Goal: Task Accomplishment & Management: Use online tool/utility

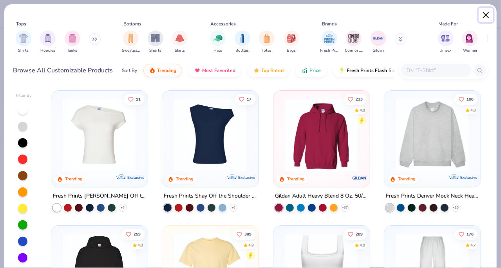
click at [489, 15] on button "Close" at bounding box center [485, 15] width 15 height 15
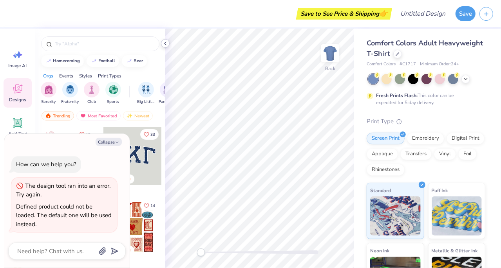
click at [163, 44] on icon at bounding box center [165, 43] width 6 height 6
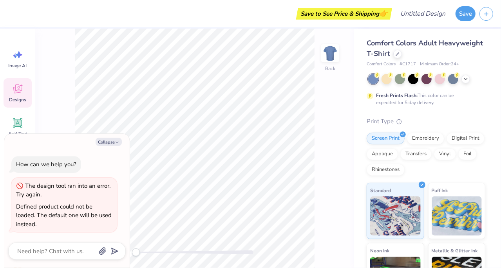
type textarea "x"
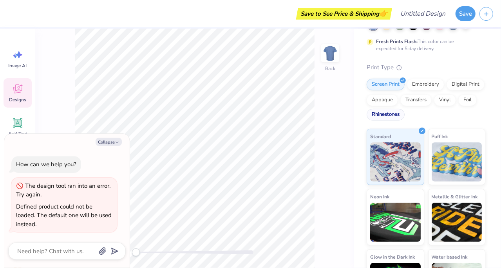
scroll to position [91, 0]
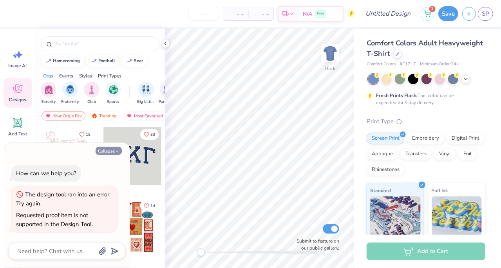
click at [119, 153] on icon "button" at bounding box center [117, 151] width 5 height 5
type textarea "x"
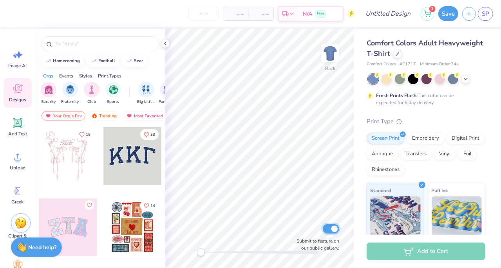
click at [328, 228] on input "Submit to feature on our public gallery." at bounding box center [331, 228] width 16 height 9
checkbox input "false"
click at [402, 54] on div at bounding box center [397, 53] width 9 height 9
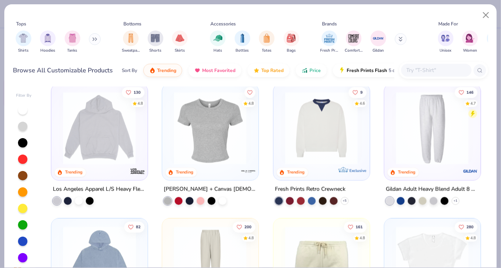
scroll to position [665, 0]
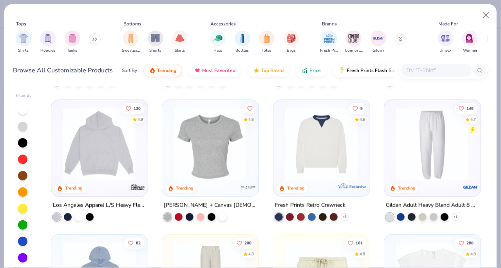
click at [292, 144] on img at bounding box center [321, 144] width 80 height 73
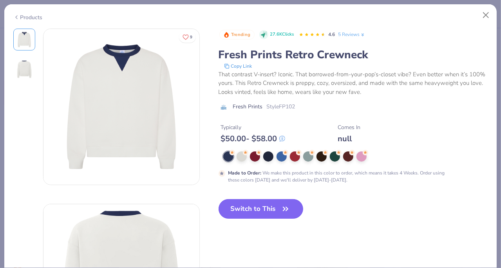
click at [283, 212] on icon "button" at bounding box center [285, 209] width 11 height 11
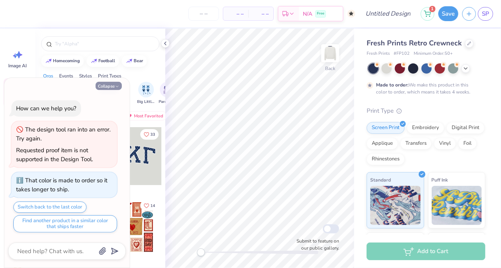
click at [99, 86] on button "Collapse" at bounding box center [109, 86] width 26 height 8
type textarea "x"
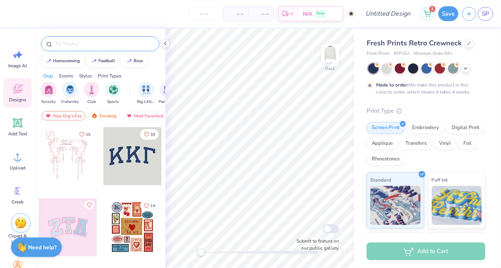
click at [102, 42] on input "text" at bounding box center [104, 44] width 100 height 8
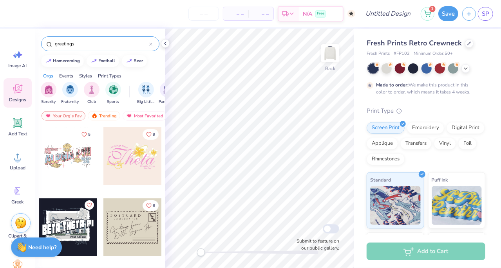
drag, startPoint x: 86, startPoint y: 46, endPoint x: 50, endPoint y: 50, distance: 36.2
click at [50, 50] on div "greetings" at bounding box center [100, 43] width 118 height 15
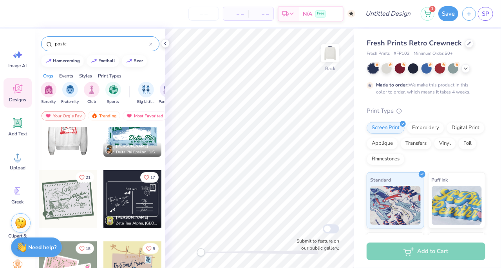
scroll to position [352, 0]
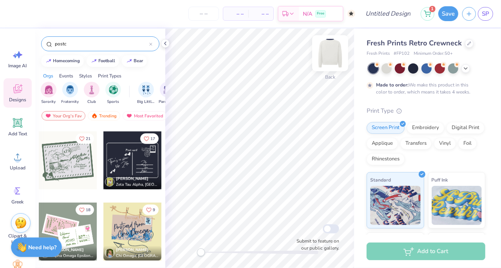
type input "postc"
click at [329, 47] on img at bounding box center [329, 53] width 31 height 31
click at [56, 165] on div at bounding box center [68, 161] width 58 height 58
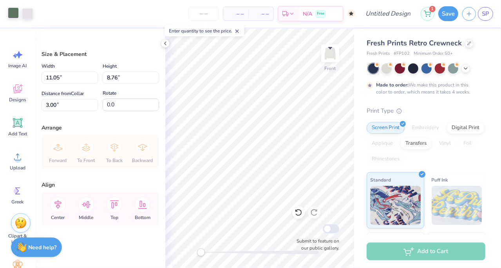
click at [15, 17] on div at bounding box center [13, 12] width 11 height 11
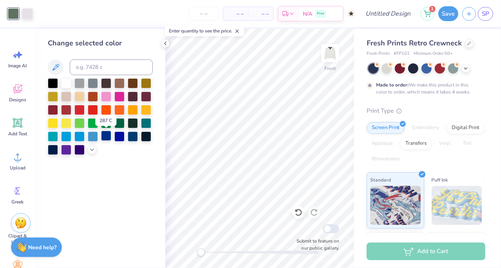
click at [109, 137] on div at bounding box center [106, 136] width 10 height 10
click at [134, 138] on div at bounding box center [133, 136] width 10 height 10
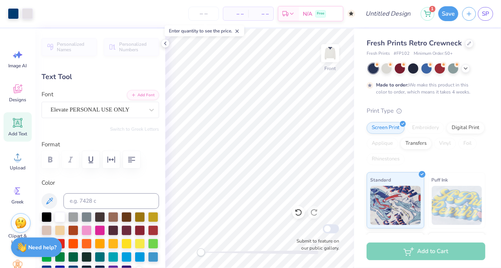
type input "0.0"
type input "3.76"
type input "1.77"
type input "10.30"
type input "-16.3"
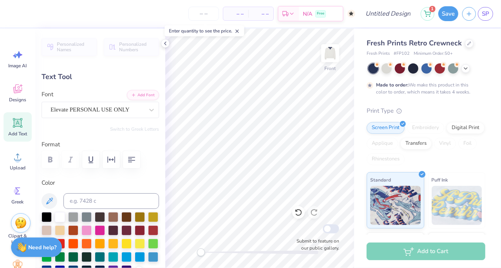
scroll to position [6, 1]
type textarea "PactFi"
type input "1.44"
type input "0.49"
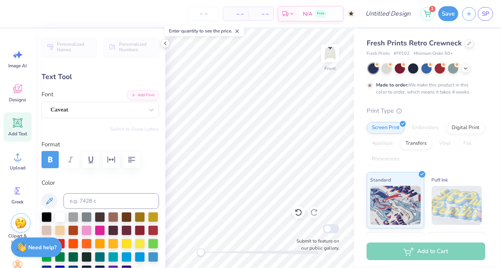
type input "12.92"
type input "-6.3"
type input "2.09"
type input "0.45"
type input "12.54"
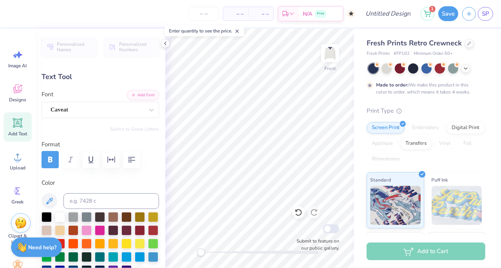
type input "-1.5"
type textarea "On Site"
type input "1.24"
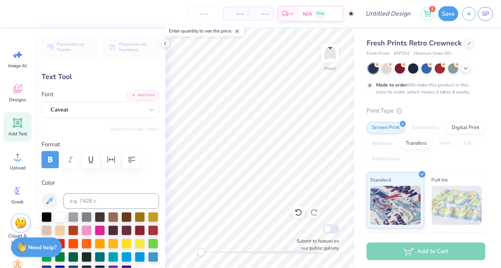
type input "0.54"
type input "13.00"
type input "0.0"
type textarea "[US_STATE]"
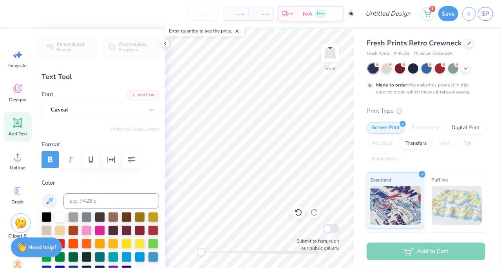
type input "1.44"
type input "0.49"
type input "12.92"
type textarea "at"
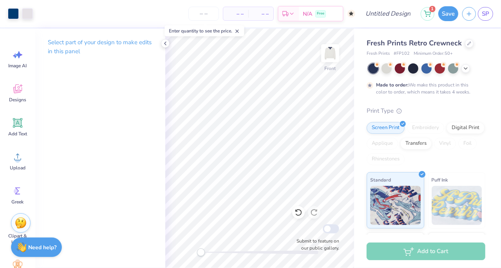
click at [219, 253] on div at bounding box center [259, 253] width 117 height 4
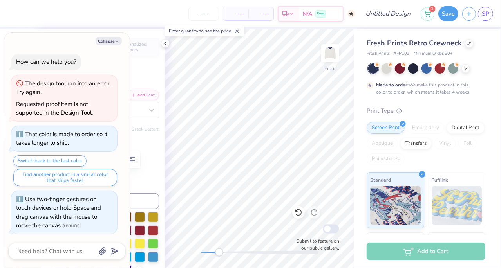
scroll to position [6, 2]
type textarea "x"
type textarea "[US_STATE],"
type textarea "x"
type textarea "[US_STATE], N"
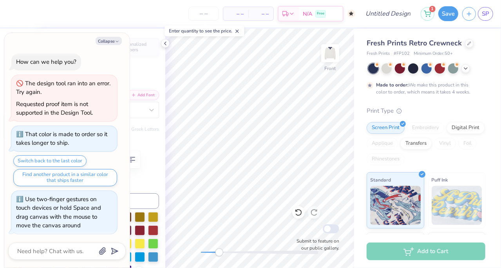
type textarea "x"
type textarea "[US_STATE], [GEOGRAPHIC_DATA]"
type textarea "x"
type input "0.0"
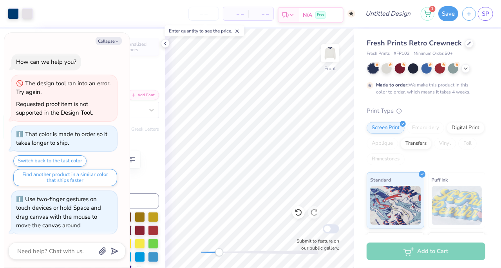
type textarea "x"
type input "1.47"
type input "0.88"
type input "9.56"
type input "-16.3"
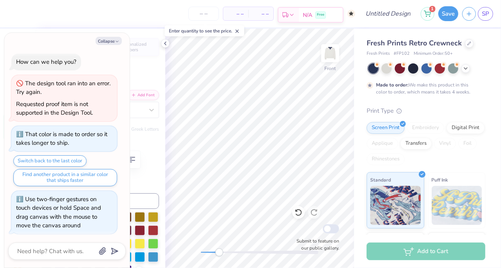
type textarea "x"
type input "0.0"
click at [99, 39] on button "Collapse" at bounding box center [109, 41] width 26 height 8
type textarea "x"
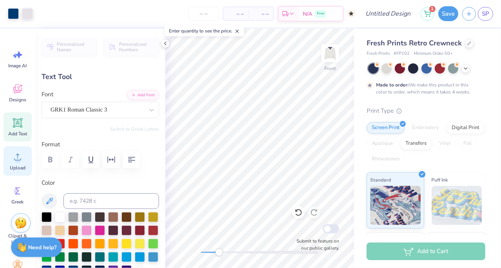
click at [15, 161] on circle at bounding box center [17, 159] width 5 height 5
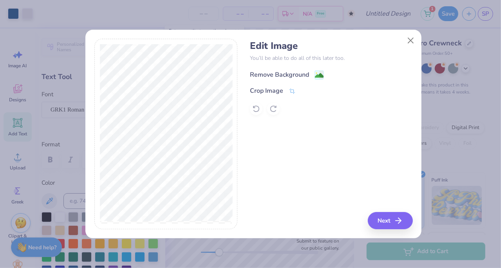
click at [323, 70] on span at bounding box center [318, 75] width 9 height 10
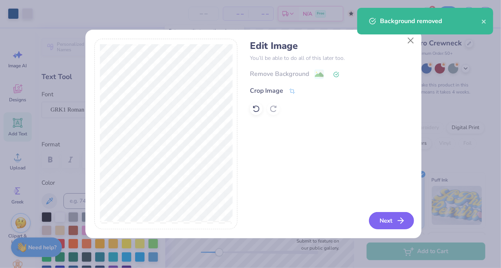
click at [404, 219] on icon "button" at bounding box center [400, 220] width 9 height 9
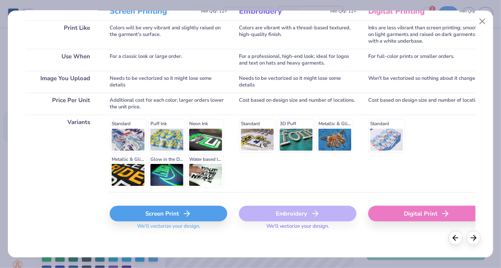
scroll to position [121, 0]
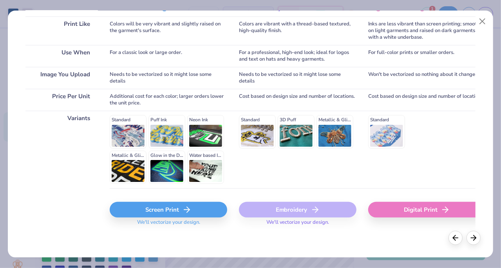
click at [177, 213] on div "Screen Print" at bounding box center [168, 210] width 117 height 16
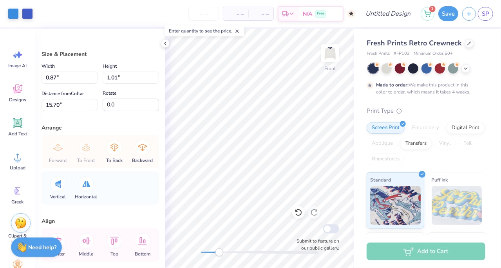
type input "0.87"
type input "1.01"
type input "15.70"
type input "-10.3"
type input "4.80"
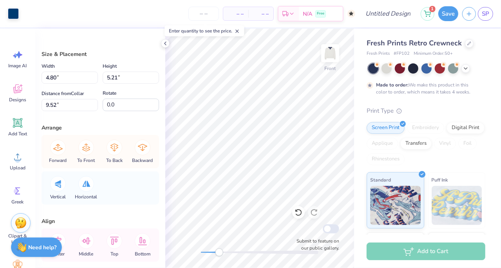
type input "5.21"
type input "9.52"
type input "0.0"
type input "0.95"
type input "1.00"
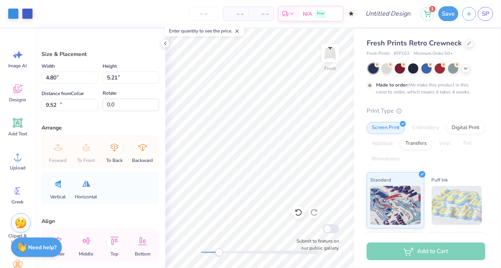
type input "10.21"
type input "-10.3"
click at [23, 61] on div "Image AI" at bounding box center [18, 58] width 28 height 29
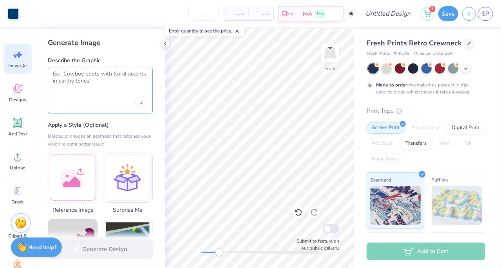
click at [69, 81] on textarea at bounding box center [100, 80] width 95 height 20
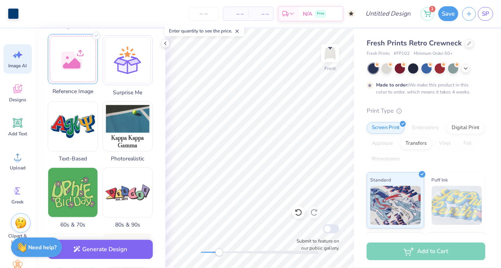
scroll to position [274, 0]
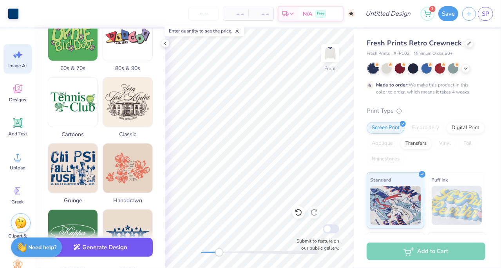
type textarea "line drawing of [US_STATE][GEOGRAPHIC_DATA] skyline"
click at [103, 247] on button "Generate Design" at bounding box center [100, 247] width 105 height 19
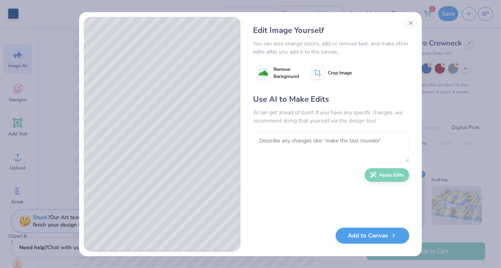
click at [299, 151] on textarea at bounding box center [331, 147] width 156 height 31
type textarea "white background with lines in navy blue"
click at [377, 173] on button "Apply Edits" at bounding box center [386, 173] width 45 height 14
click at [292, 76] on span "Remove Background" at bounding box center [285, 73] width 25 height 14
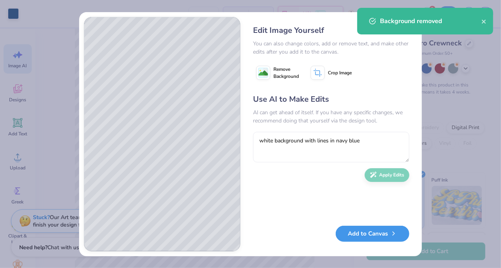
click at [357, 233] on button "Add to Canvas" at bounding box center [372, 234] width 74 height 16
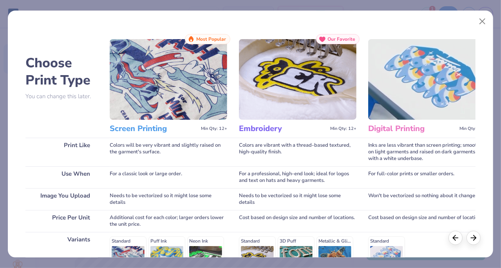
scroll to position [121, 0]
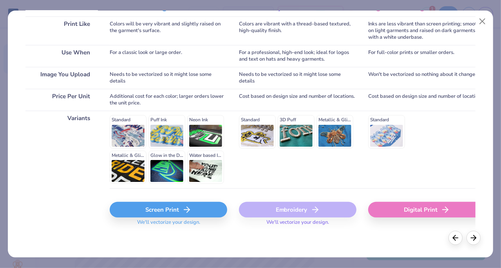
click at [161, 207] on div "Screen Print" at bounding box center [168, 210] width 117 height 16
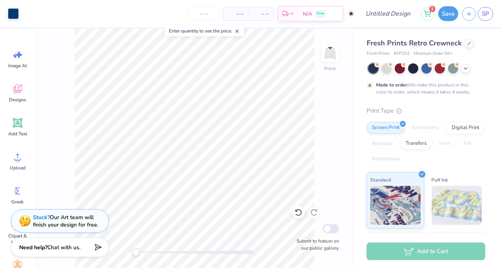
scroll to position [0, 0]
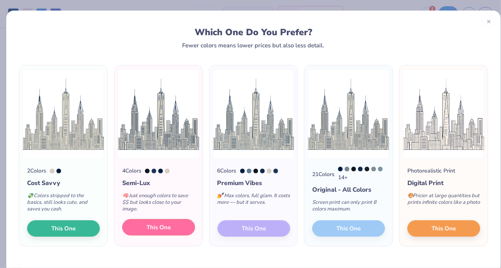
click at [180, 226] on button "This One" at bounding box center [158, 227] width 73 height 16
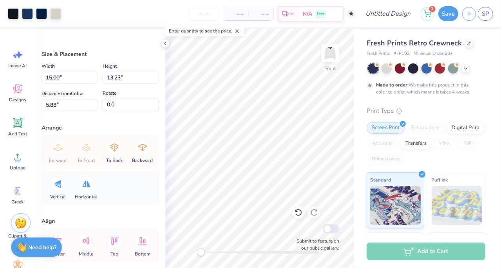
click at [265, 164] on div at bounding box center [250, 134] width 501 height 268
type input "4.31"
type input "3.80"
type input "15.32"
type input "11.05"
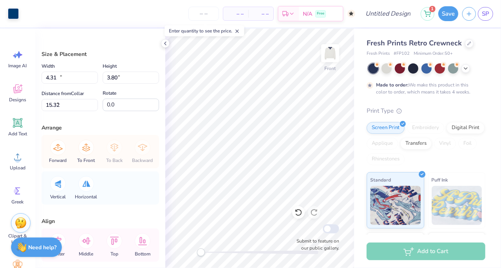
type input "8.75"
type input "7.52"
type input "4.31"
type input "3.80"
type input "15.30"
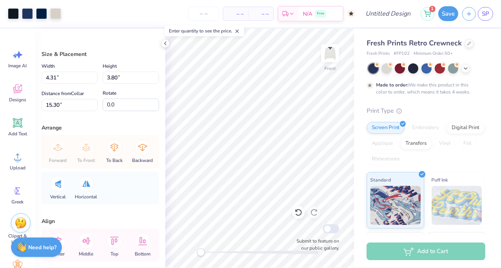
type input "-16.6"
type input "10.36"
type input "7.95"
type input "8.15"
type input "0.0"
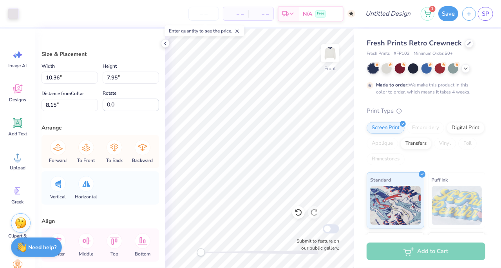
click at [258, 255] on div at bounding box center [259, 253] width 117 height 8
click at [222, 241] on div "Front Submit to feature on our public gallery." at bounding box center [259, 149] width 189 height 240
click at [248, 251] on div at bounding box center [259, 253] width 117 height 4
click at [244, 252] on div at bounding box center [259, 253] width 117 height 4
click at [222, 243] on div "Front Submit to feature on our public gallery." at bounding box center [259, 149] width 189 height 240
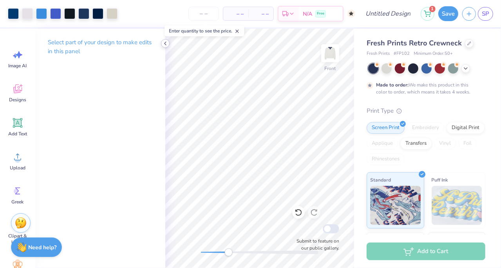
click at [164, 43] on icon at bounding box center [165, 43] width 6 height 6
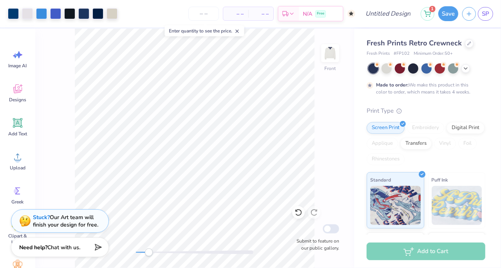
drag, startPoint x: 139, startPoint y: 251, endPoint x: 149, endPoint y: 251, distance: 9.8
click at [149, 251] on div "Accessibility label" at bounding box center [149, 253] width 8 height 8
drag, startPoint x: 148, startPoint y: 252, endPoint x: 140, endPoint y: 251, distance: 8.4
click at [140, 251] on div "Accessibility label" at bounding box center [140, 253] width 8 height 8
click at [115, 247] on div "Front Submit to feature on our public gallery." at bounding box center [194, 149] width 319 height 240
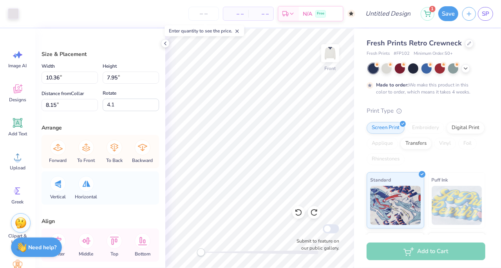
type input "0.0"
type input "10.36"
type input "7.95"
type input "8.15"
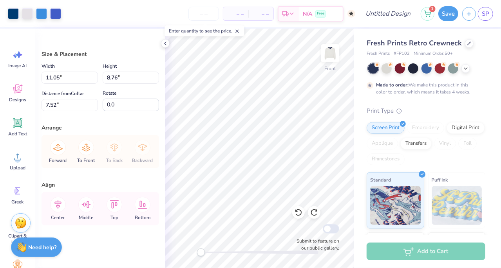
type input "10.84"
type input "8.41"
type input "7.85"
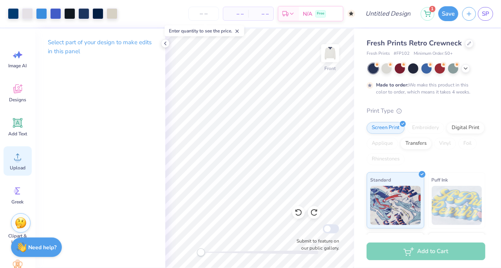
click at [13, 167] on span "Upload" at bounding box center [18, 168] width 16 height 6
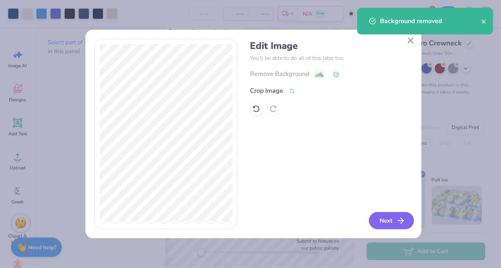
click at [383, 218] on button "Next" at bounding box center [391, 220] width 45 height 17
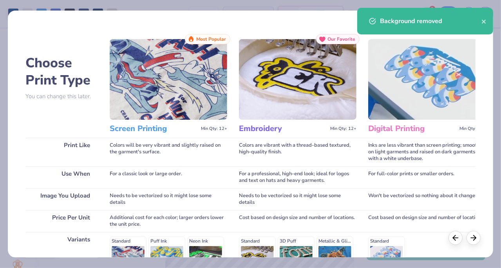
scroll to position [121, 0]
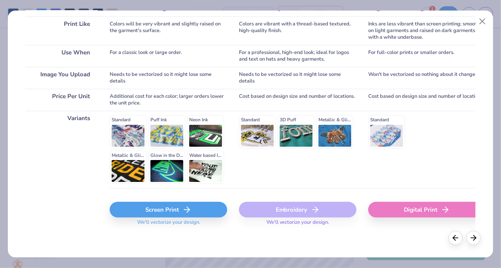
click at [189, 207] on icon at bounding box center [186, 209] width 9 height 9
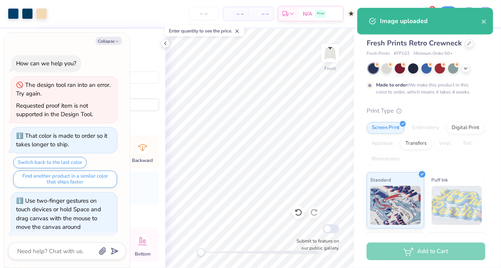
scroll to position [79, 0]
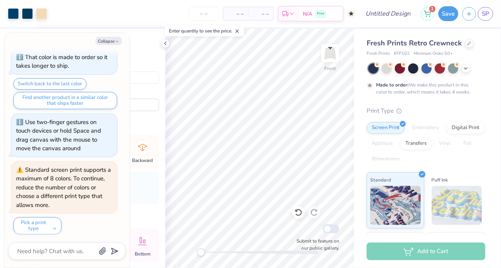
type textarea "x"
type input "4.32"
type input "4.29"
type input "19.15"
type input "-16.6"
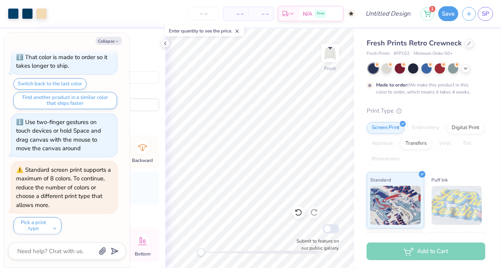
type textarea "x"
type input "4.80"
type input "5.21"
type input "9.52"
type textarea "x"
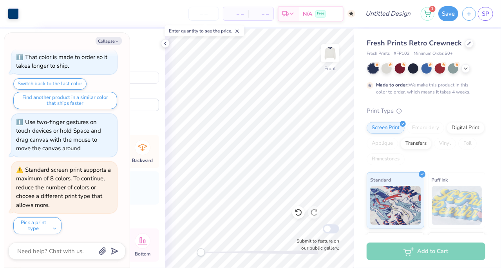
type input "3.69"
type input "17.86"
click at [163, 45] on icon at bounding box center [165, 43] width 6 height 6
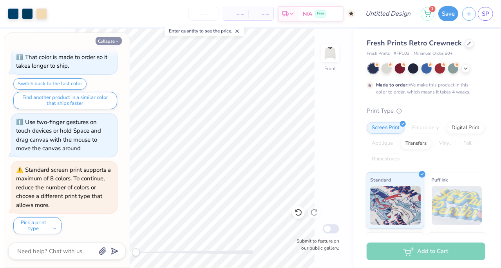
click at [106, 42] on button "Collapse" at bounding box center [109, 41] width 26 height 8
type textarea "x"
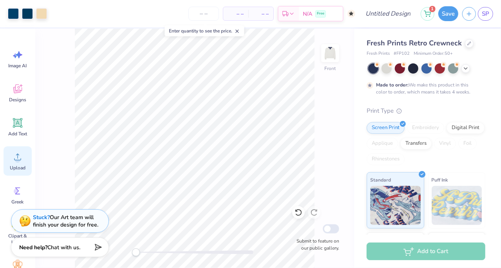
click at [21, 162] on icon at bounding box center [18, 157] width 12 height 12
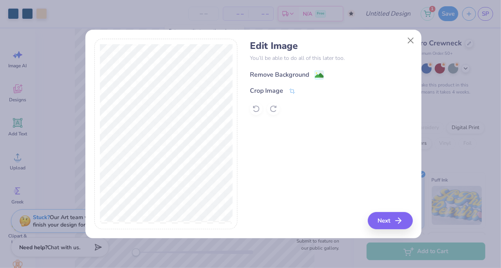
click at [317, 76] on image at bounding box center [319, 75] width 9 height 9
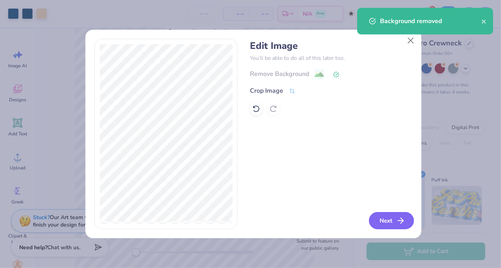
click at [388, 217] on button "Next" at bounding box center [391, 220] width 45 height 17
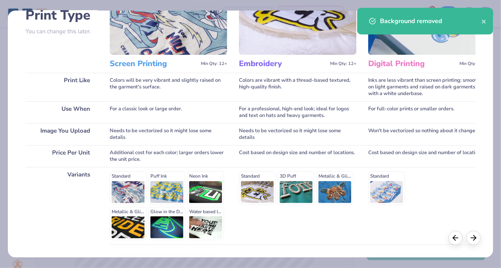
scroll to position [121, 0]
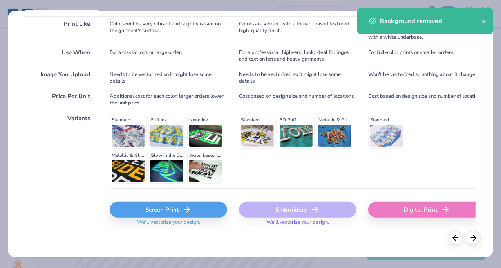
click at [156, 206] on div "Screen Print" at bounding box center [168, 210] width 117 height 16
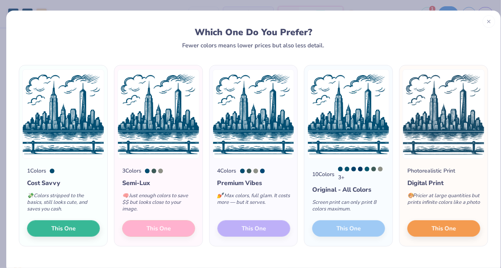
click at [166, 229] on div "3 Colors Semi-Lux 🧠 Just enough colors to save $$ but looks close to your image…" at bounding box center [158, 202] width 88 height 87
click at [159, 229] on div "3 Colors Semi-Lux 🧠 Just enough colors to save $$ but looks close to your image…" at bounding box center [158, 202] width 88 height 87
click at [88, 231] on button "This One" at bounding box center [63, 227] width 73 height 16
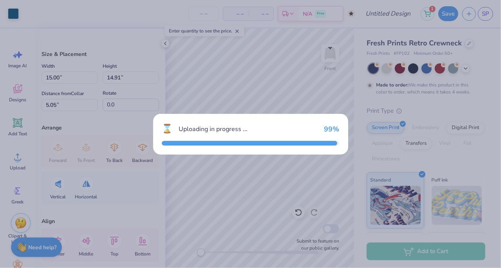
type input "15.00"
type input "14.91"
type input "5.05"
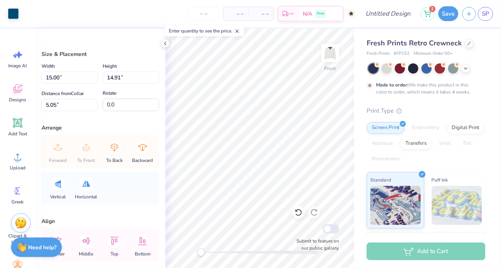
type input "3.92"
type input "3.89"
type input "16.06"
type input "-8.1"
type input "4.56"
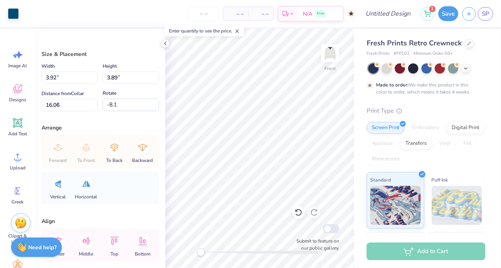
type input "4.71"
type input "9.53"
type input "3.55"
type input "1.88"
type input "14.39"
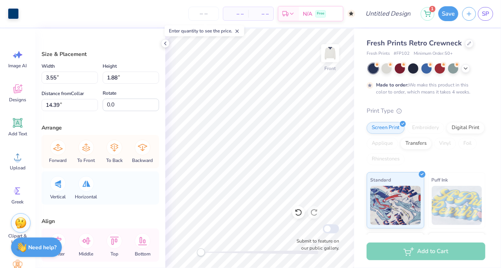
type input "1.66"
type input "1.83"
type input "14.38"
type input "3.55"
type input "1.88"
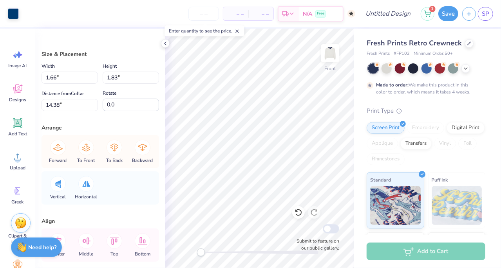
type input "14.39"
type input "4.56"
type input "4.71"
type input "9.52"
type input "-8.1"
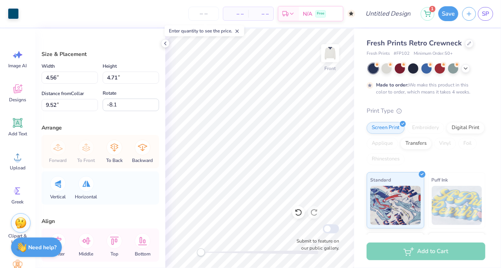
type input "4.78"
type input "4.94"
type input "9.94"
type input "-6.6"
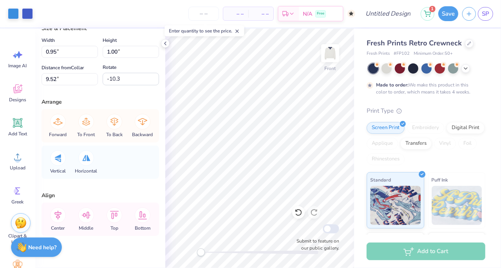
scroll to position [36, 0]
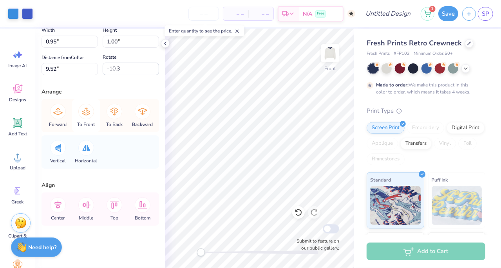
click at [79, 110] on icon at bounding box center [86, 112] width 16 height 16
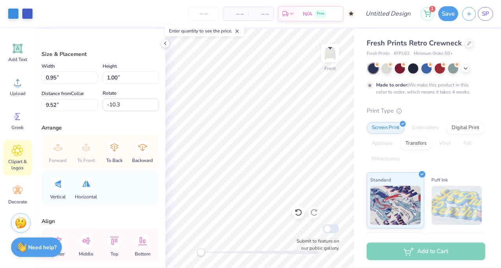
scroll to position [0, 0]
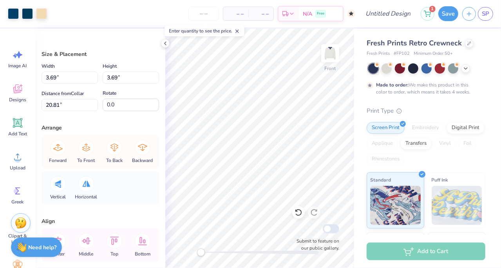
type input "3.69"
type input "20.81"
type input "0.0"
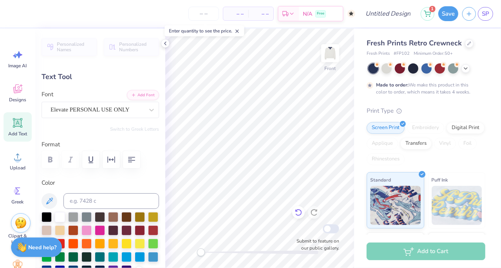
type input "0.0"
type input "1.44"
type input "0.45"
type input "12.27"
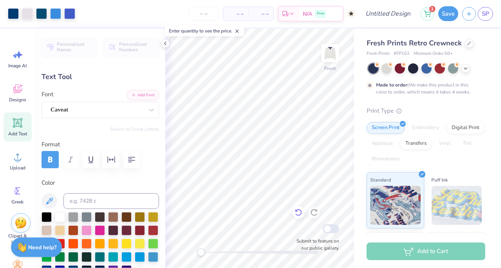
type input "0.0"
type input "1.43"
type input "0.47"
type input "0.0"
type input "2.75"
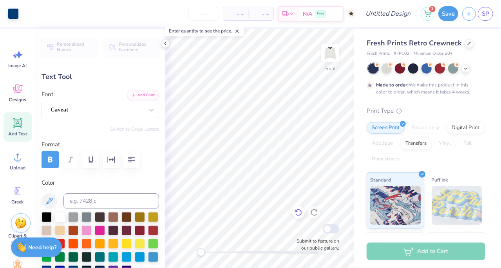
type input "0.74"
type input "12.67"
type input "0.0"
type input "0.90"
type input "0.39"
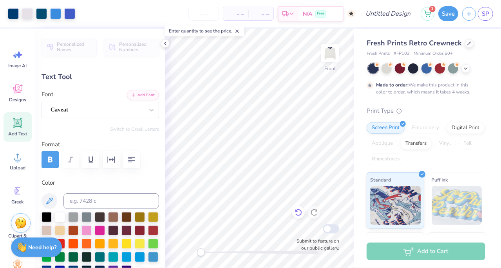
type input "13.41"
type input "0.0"
type input "13.17"
type input "0.0"
type input "2.78"
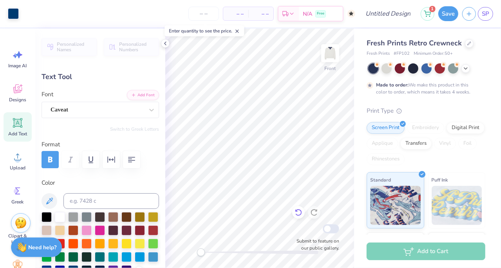
type input "0.62"
type input "12.55"
click at [220, 251] on div at bounding box center [259, 253] width 117 height 4
type input "0.0"
click at [196, 256] on div "Front Submit to feature on our public gallery." at bounding box center [259, 149] width 189 height 240
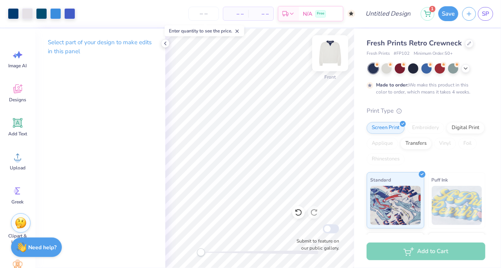
click at [331, 52] on img at bounding box center [329, 53] width 31 height 31
click at [330, 50] on img at bounding box center [329, 53] width 31 height 31
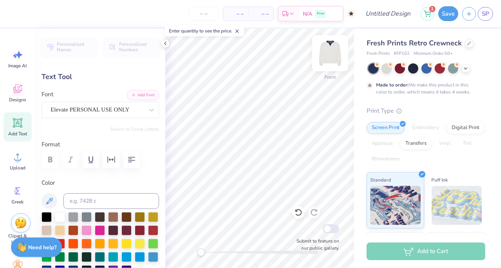
click at [336, 52] on img at bounding box center [329, 53] width 31 height 31
type input "0.0"
type input "4.68"
type input "2.19"
type input "4.12"
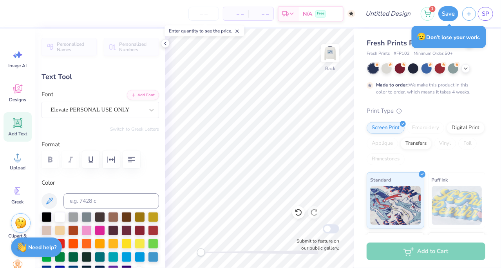
type input "0.0"
type input "4.91"
type input "1.06"
type input "4.70"
type input "0.0"
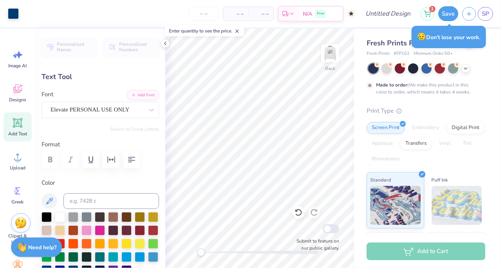
type input "2.47"
type input "0.0"
click at [325, 51] on img at bounding box center [329, 53] width 31 height 31
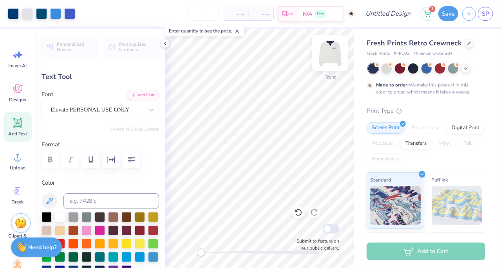
type input "0.90"
type input "0.39"
type input "13.49"
type input "-6.3"
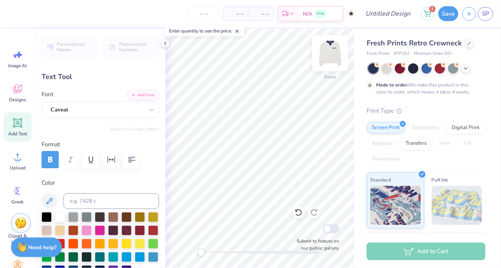
click at [327, 57] on img at bounding box center [329, 53] width 31 height 31
type input "4.14"
type input "1.93"
type input "10.01"
type input "-16.3"
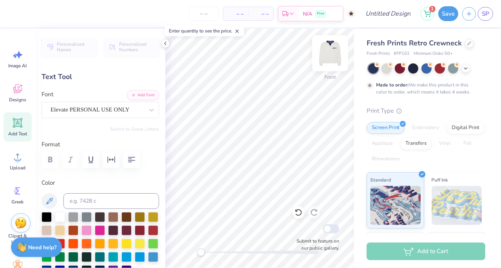
click at [326, 54] on img at bounding box center [329, 53] width 31 height 31
type input "4.68"
type input "2.19"
type input "4.12"
type input "0.0"
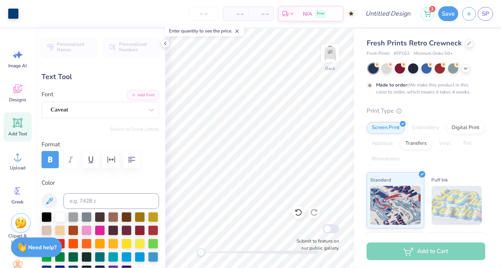
type input "1.02"
type input "0.44"
type input "8.06"
type input "-2.5"
type input "2.23"
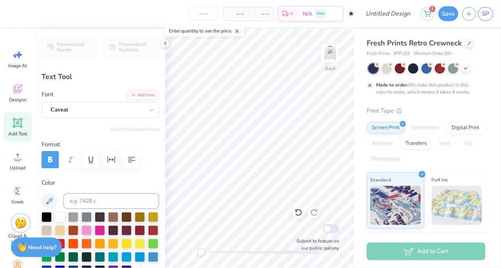
type input "0.81"
type input "7.65"
type textarea "est. 2021"
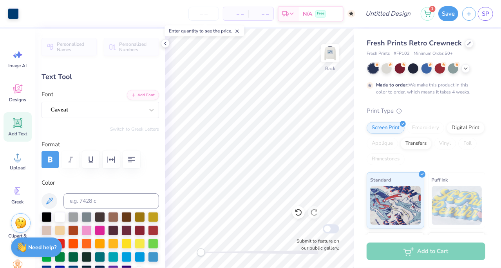
type input "0.0"
type input "4.20"
type input "0.91"
type input "7.59"
type input "-2.5"
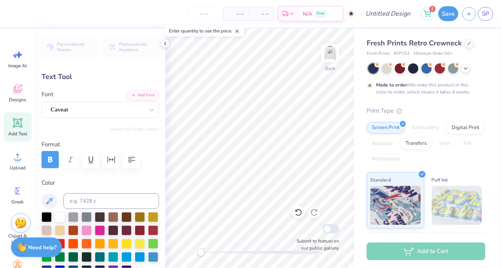
type input "3.42"
type input "0.74"
type input "7.77"
type input "0.0"
type input "3.44"
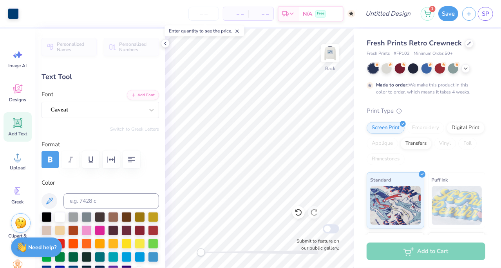
type input "0.63"
type input "3.53"
type input "-0.3"
type input "2.13"
type input "0.39"
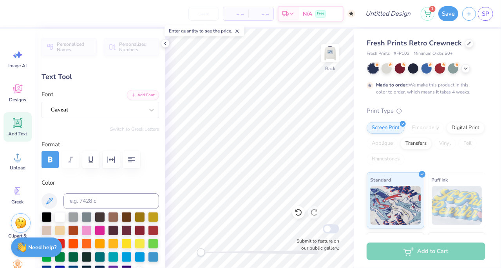
type input "3.77"
type input "0.0"
click at [334, 57] on img at bounding box center [329, 53] width 31 height 31
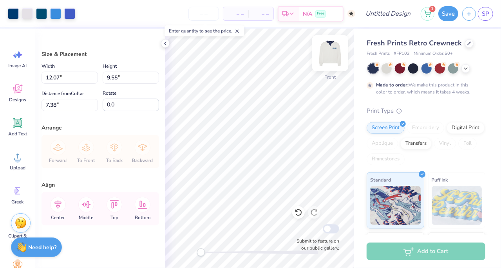
type input "7.38"
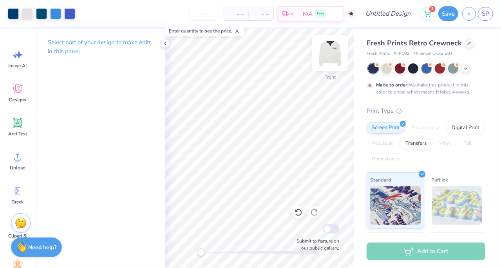
click at [323, 53] on img at bounding box center [329, 53] width 31 height 31
click at [334, 59] on img at bounding box center [329, 53] width 31 height 31
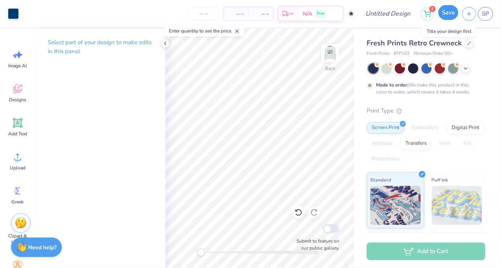
click at [453, 17] on button "Save" at bounding box center [448, 12] width 20 height 15
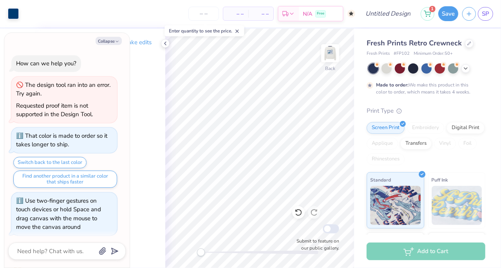
scroll to position [100, 0]
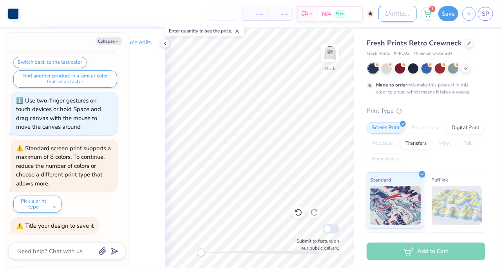
type textarea "x"
click at [391, 10] on input "Design Title" at bounding box center [397, 14] width 38 height 16
type input "po"
type textarea "x"
type input "pos"
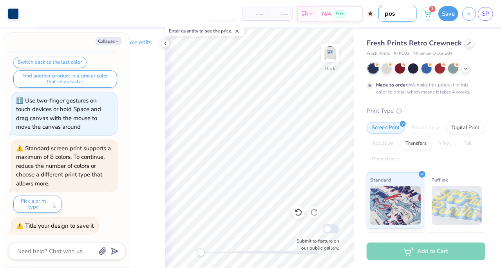
type textarea "x"
type input "post"
type textarea "x"
type input "postc"
type textarea "x"
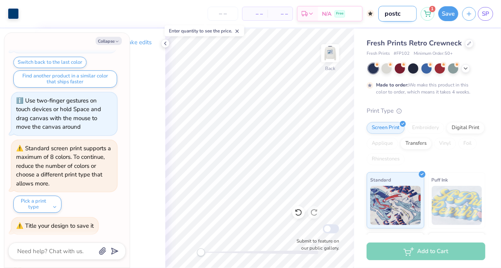
type input "postca"
type textarea "x"
type input "postcar"
type textarea "x"
type input "postcard"
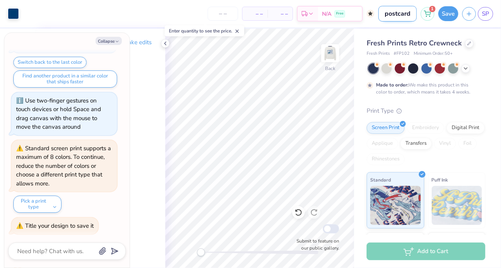
type textarea "x"
type input "postcard"
click at [444, 9] on button "Save" at bounding box center [448, 12] width 20 height 15
click at [330, 51] on img at bounding box center [329, 53] width 31 height 31
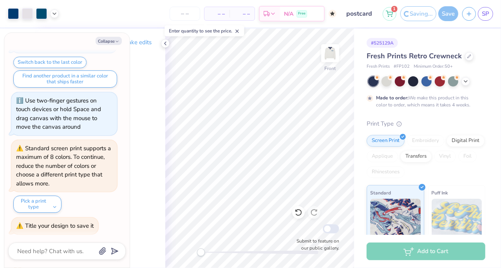
type textarea "x"
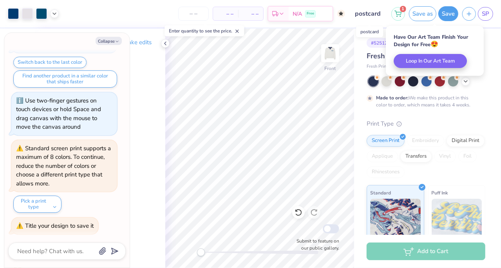
drag, startPoint x: 384, startPoint y: 21, endPoint x: 489, endPoint y: 119, distance: 144.0
click at [490, 110] on div "# 525129A Fresh Prints Retro Crewneck Fresh Prints # FP102 Minimum Order: 50 + …" at bounding box center [427, 196] width 147 height 334
